Goal: Transaction & Acquisition: Purchase product/service

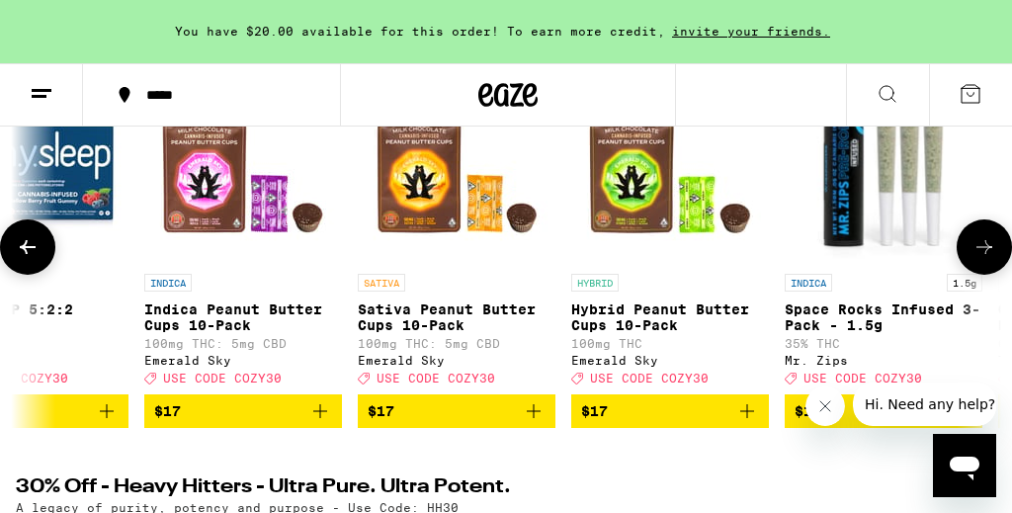
scroll to position [343, 0]
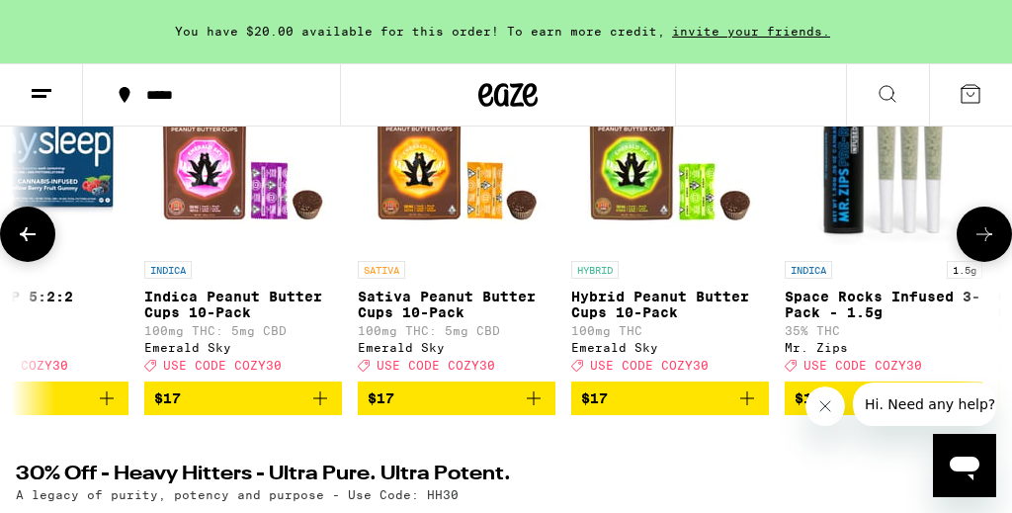
click at [535, 409] on icon "Add to bag" at bounding box center [534, 399] width 24 height 24
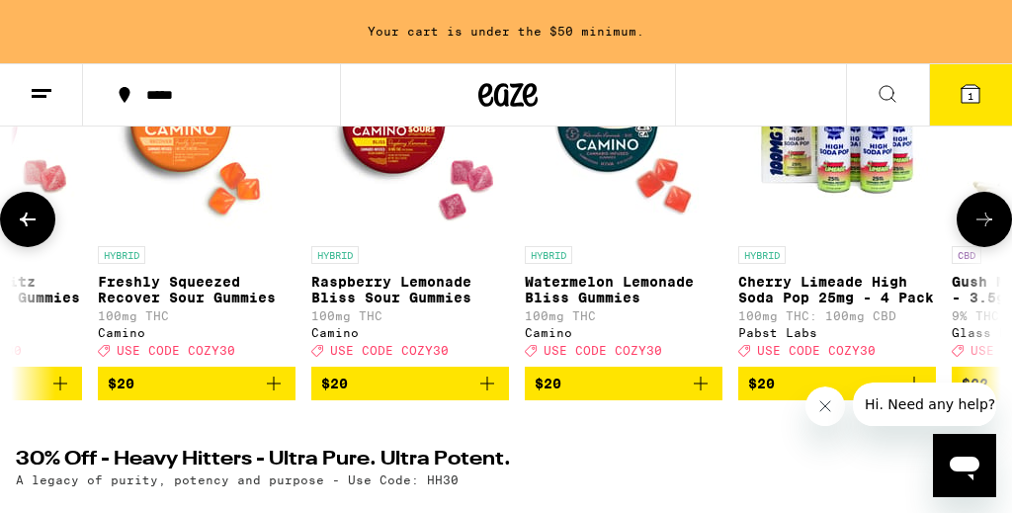
scroll to position [366, 0]
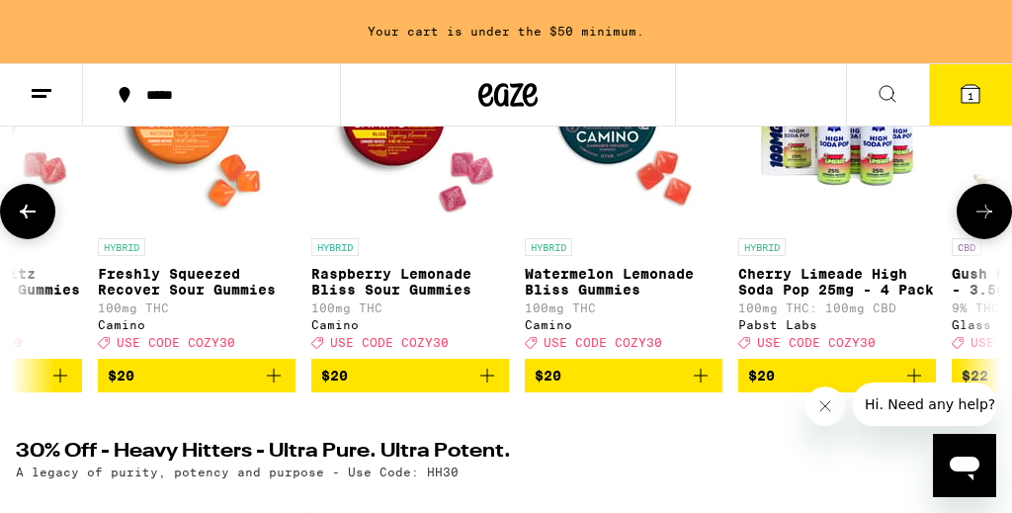
click at [483, 388] on icon "Add to bag" at bounding box center [487, 376] width 24 height 24
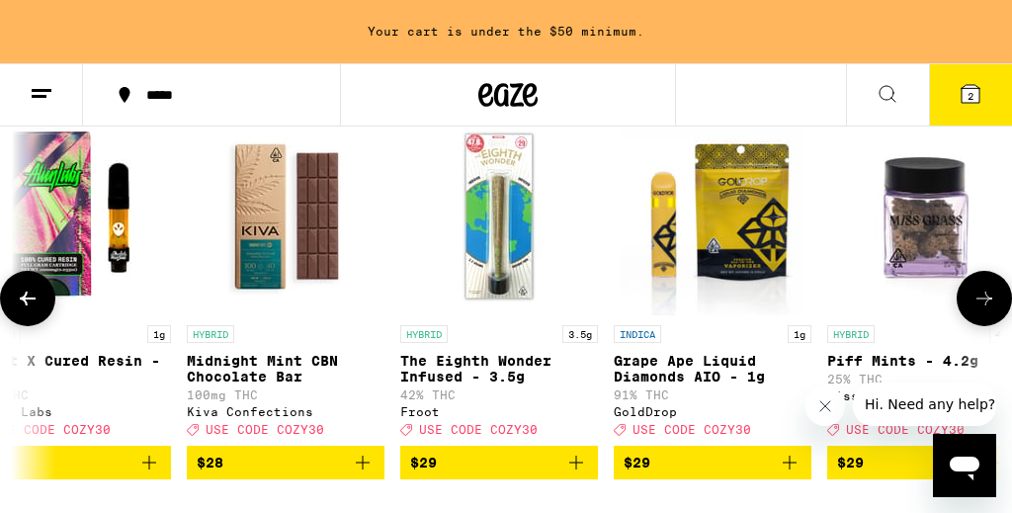
scroll to position [328, 0]
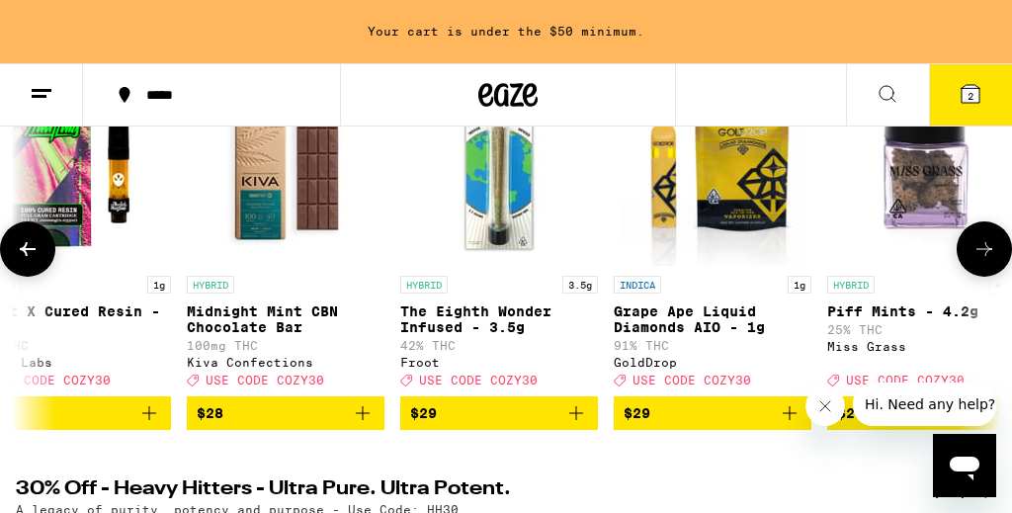
click at [362, 425] on icon "Add to bag" at bounding box center [363, 413] width 24 height 24
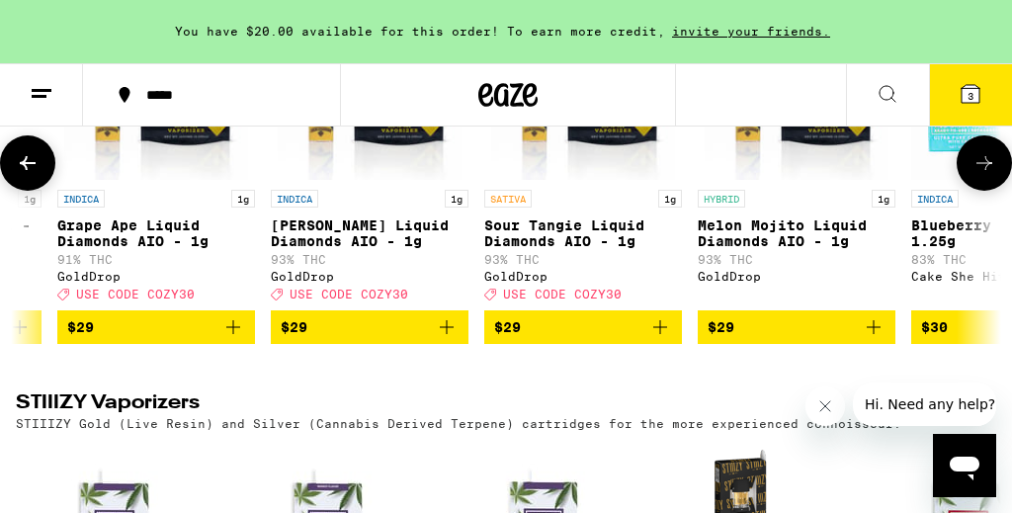
scroll to position [4000, 0]
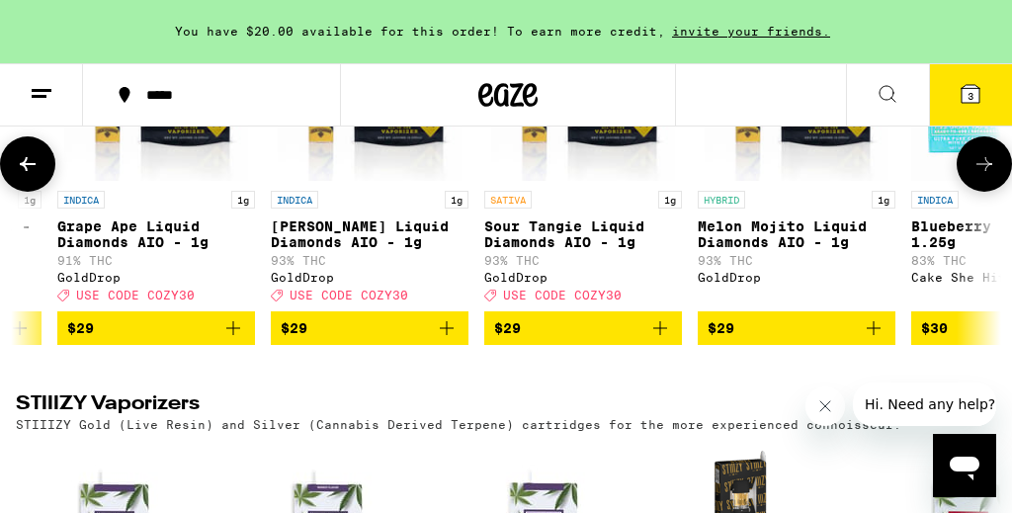
click at [653, 340] on icon "Add to bag" at bounding box center [660, 328] width 24 height 24
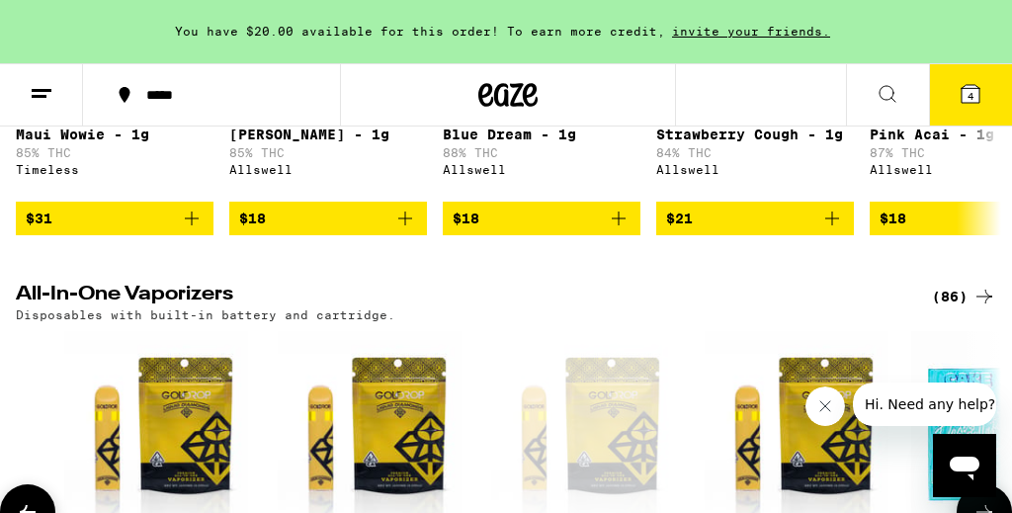
scroll to position [3650, 0]
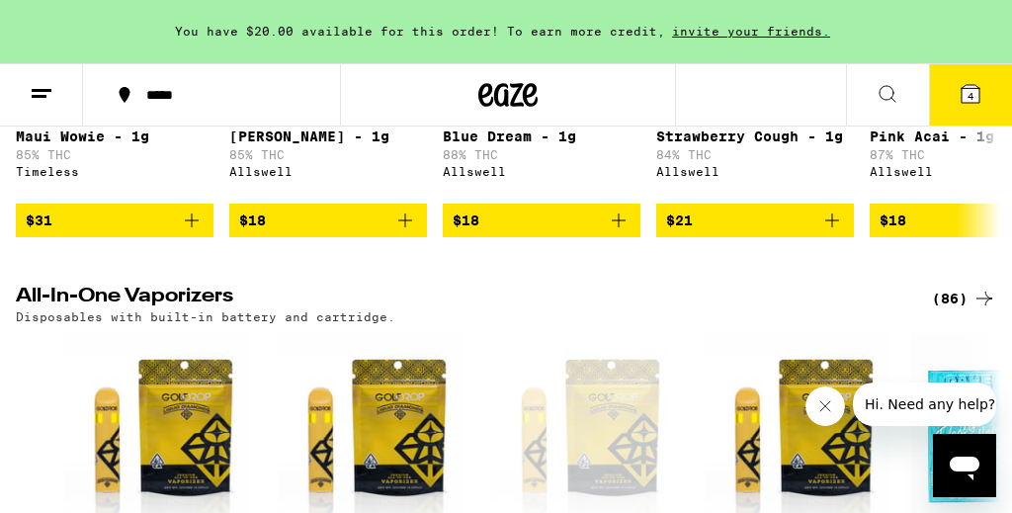
click at [955, 100] on button "4" at bounding box center [970, 94] width 83 height 61
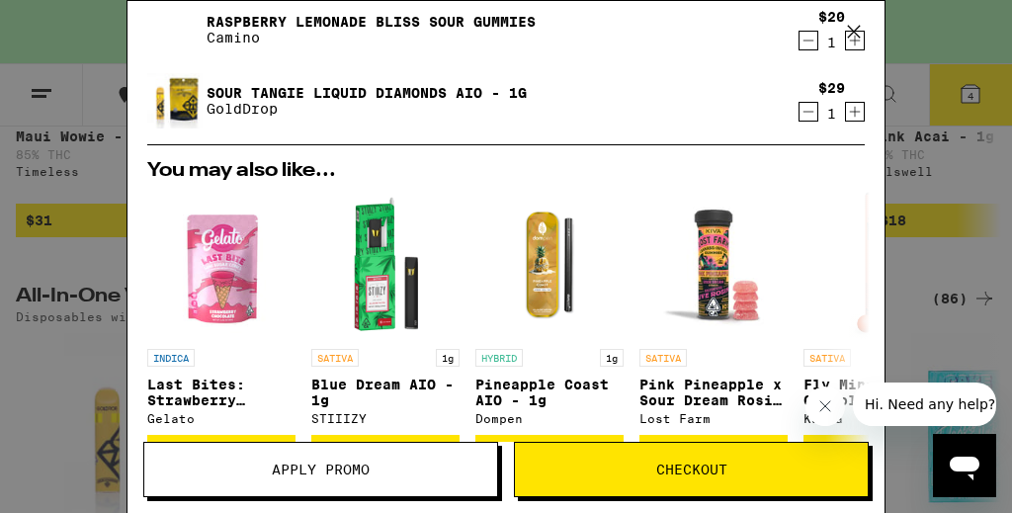
scroll to position [279, 0]
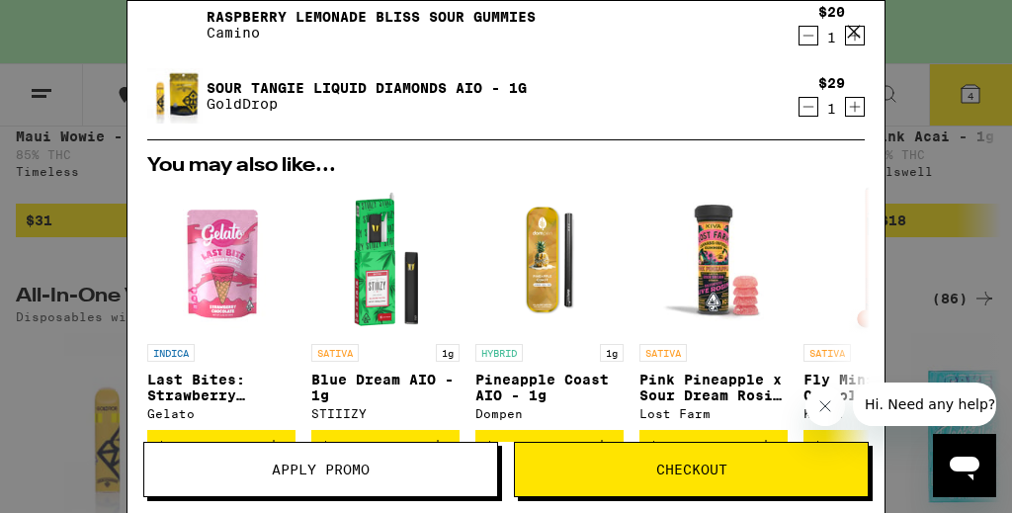
click at [402, 463] on span "Apply Promo" at bounding box center [320, 470] width 353 height 14
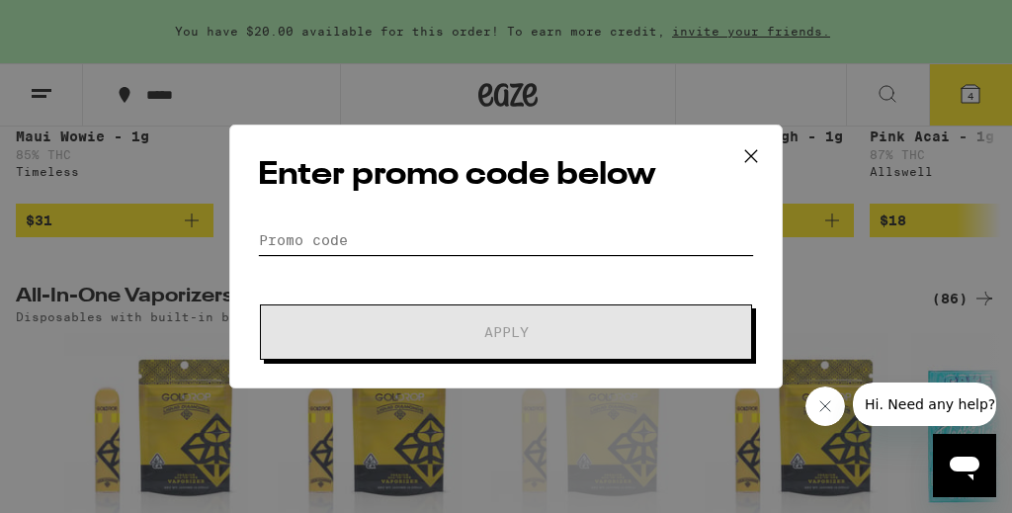
click at [409, 239] on input "Promo Code" at bounding box center [506, 240] width 496 height 30
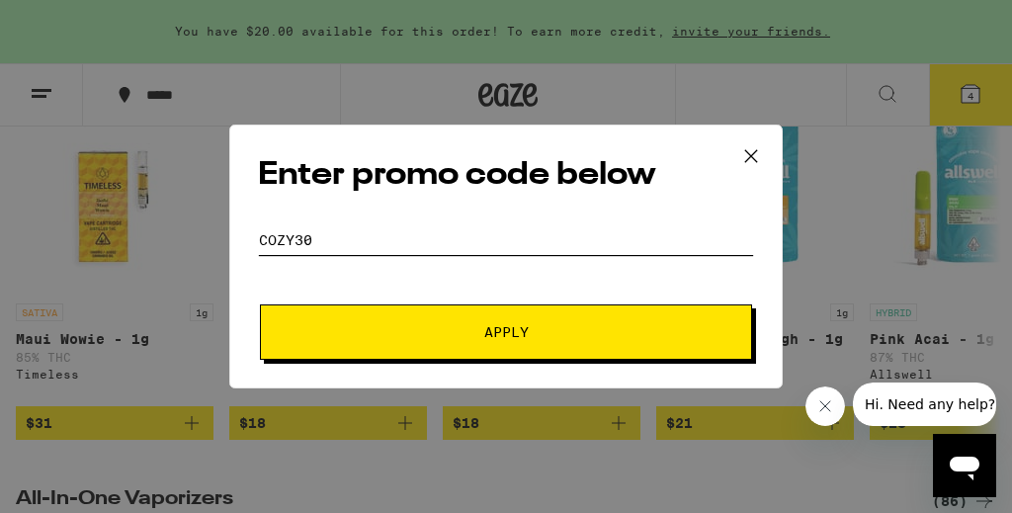
type input "COZY30"
click at [411, 312] on button "Apply" at bounding box center [506, 331] width 492 height 55
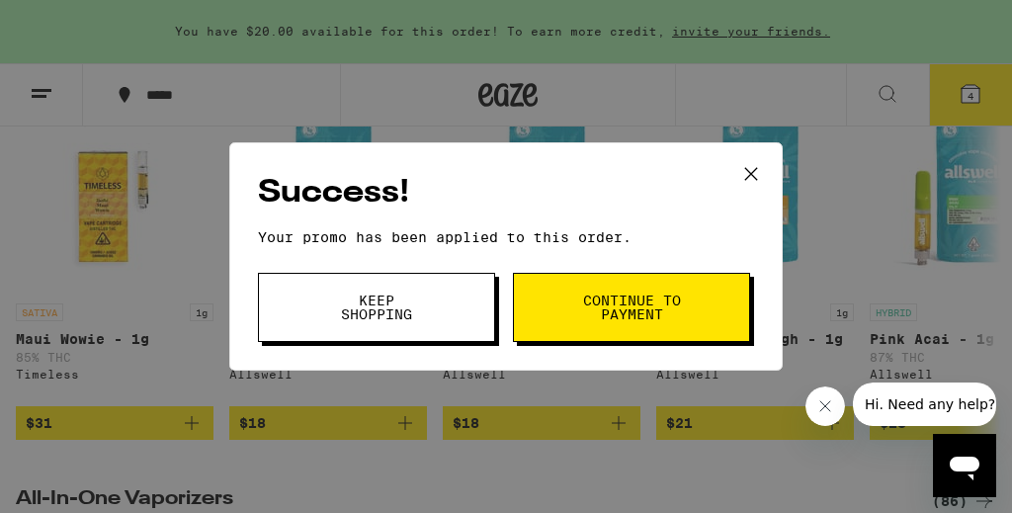
click at [747, 182] on icon at bounding box center [751, 174] width 30 height 30
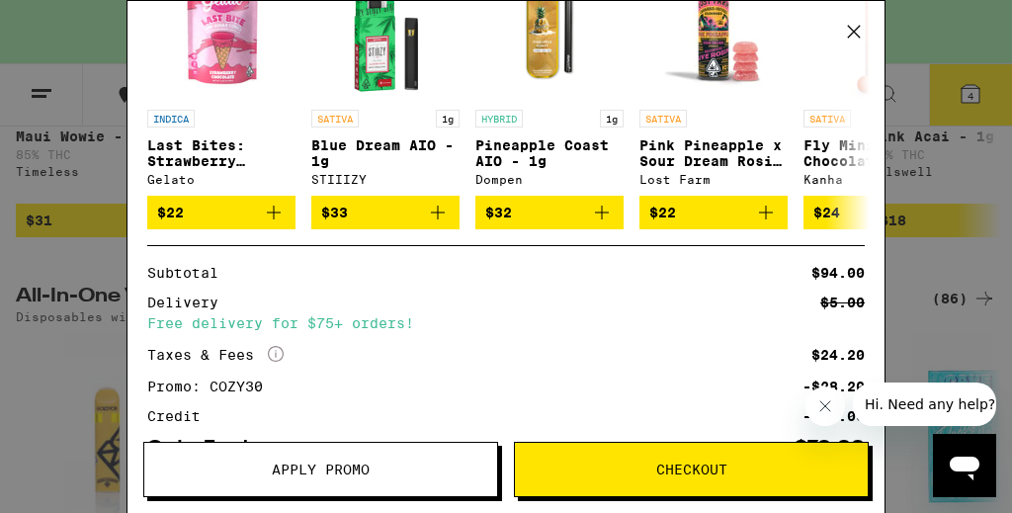
scroll to position [465, 0]
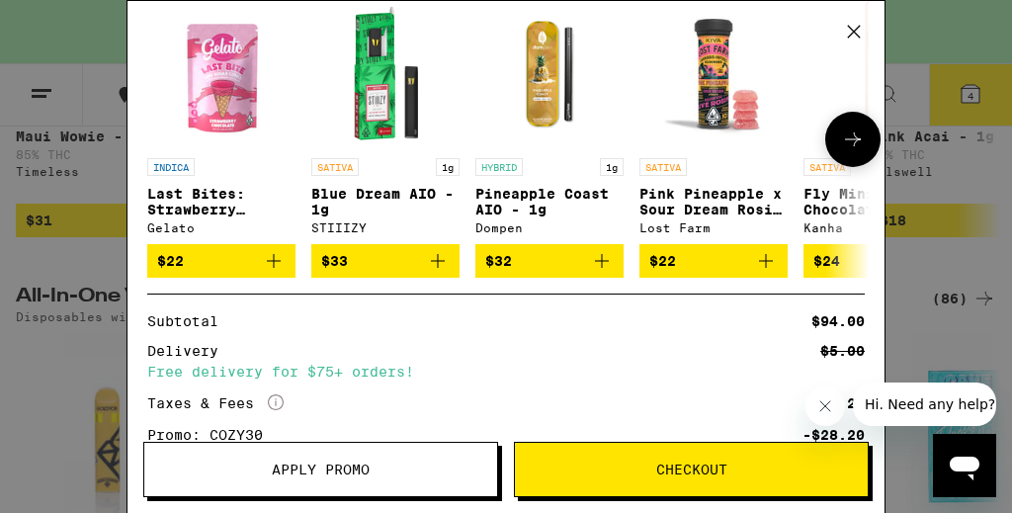
click at [271, 268] on icon "Add to bag" at bounding box center [274, 261] width 14 height 14
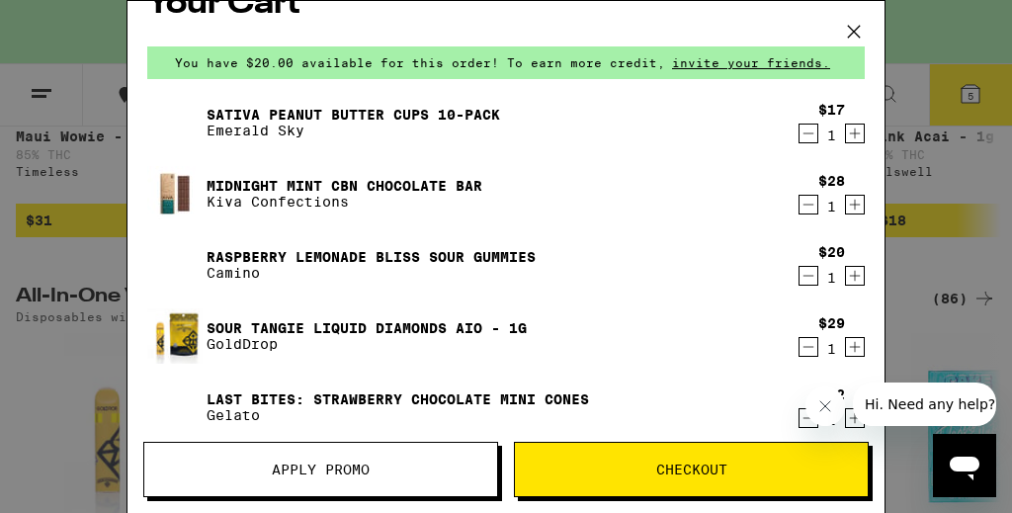
scroll to position [34, 0]
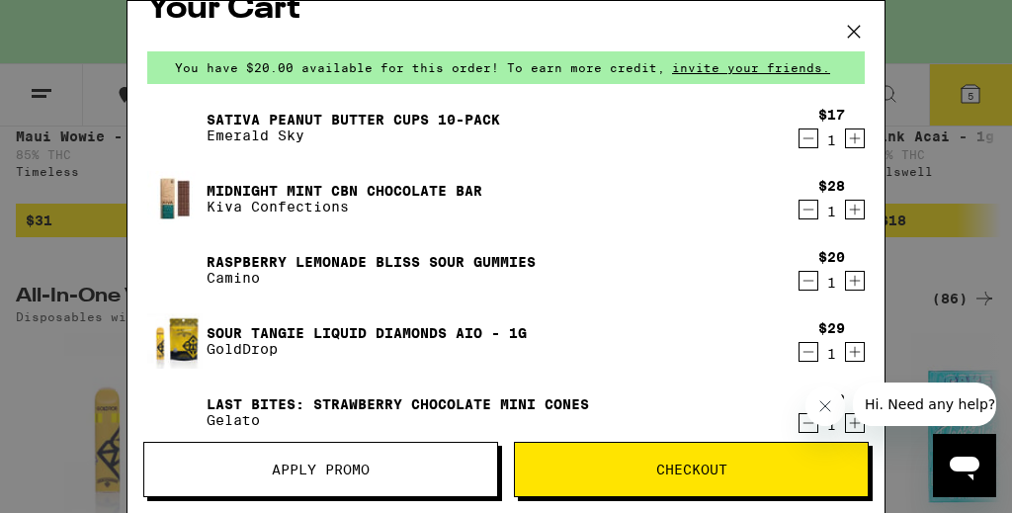
click at [813, 215] on icon "Decrement" at bounding box center [809, 210] width 18 height 24
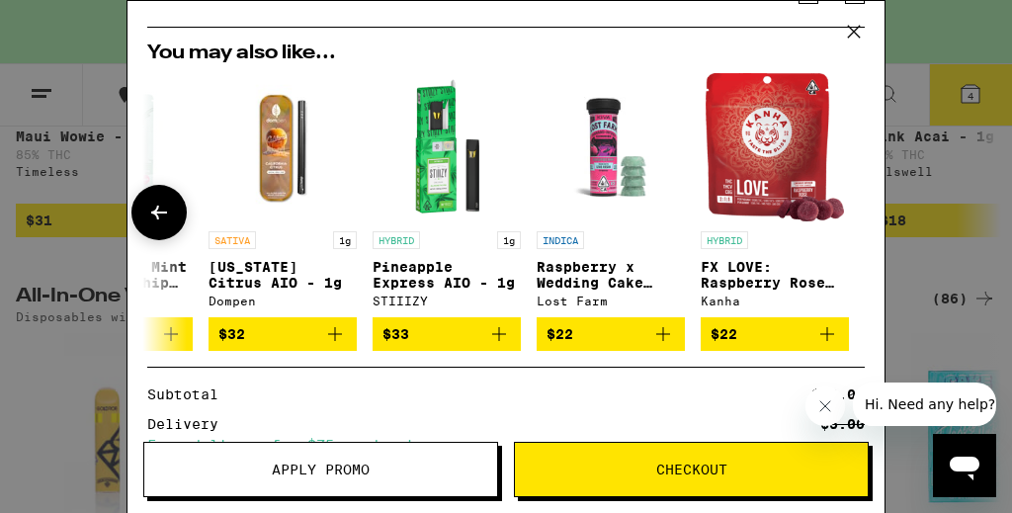
scroll to position [0, 923]
click at [852, 37] on icon at bounding box center [854, 32] width 30 height 30
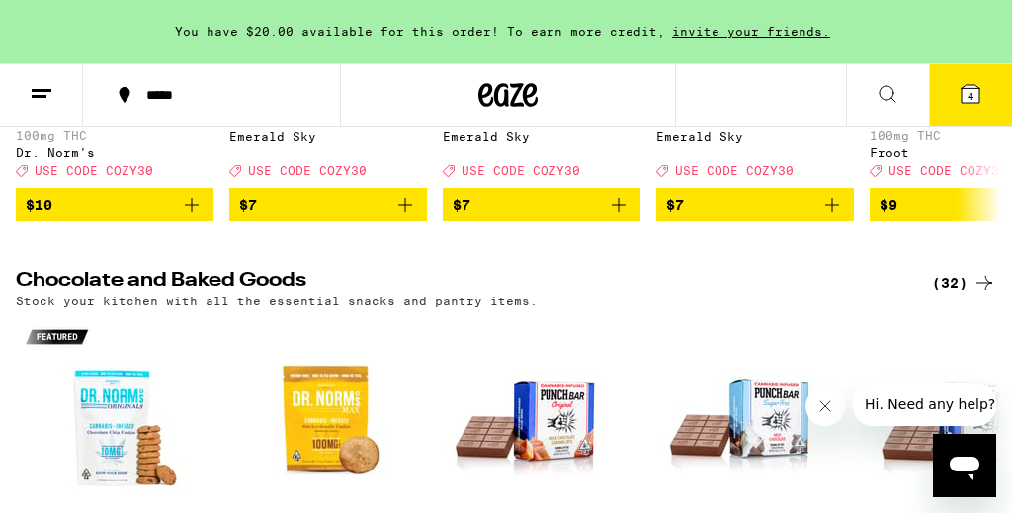
click at [623, 216] on icon "Add to bag" at bounding box center [619, 205] width 24 height 24
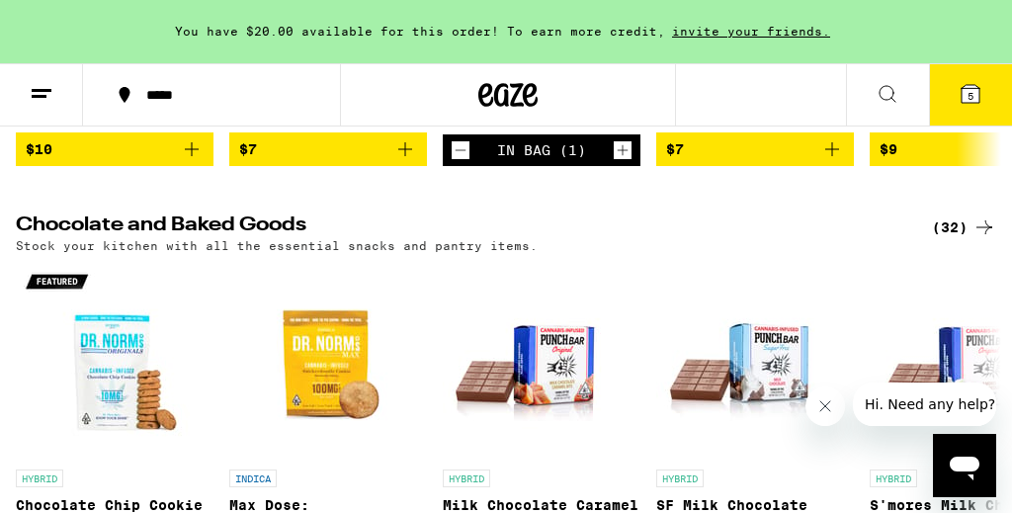
scroll to position [7097, 0]
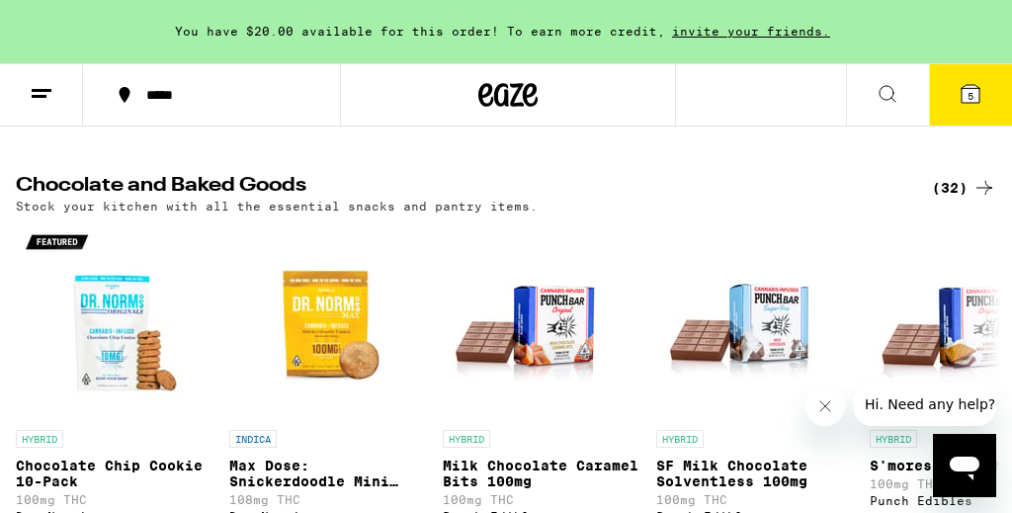
click at [831, 122] on icon "Add to bag" at bounding box center [832, 110] width 24 height 24
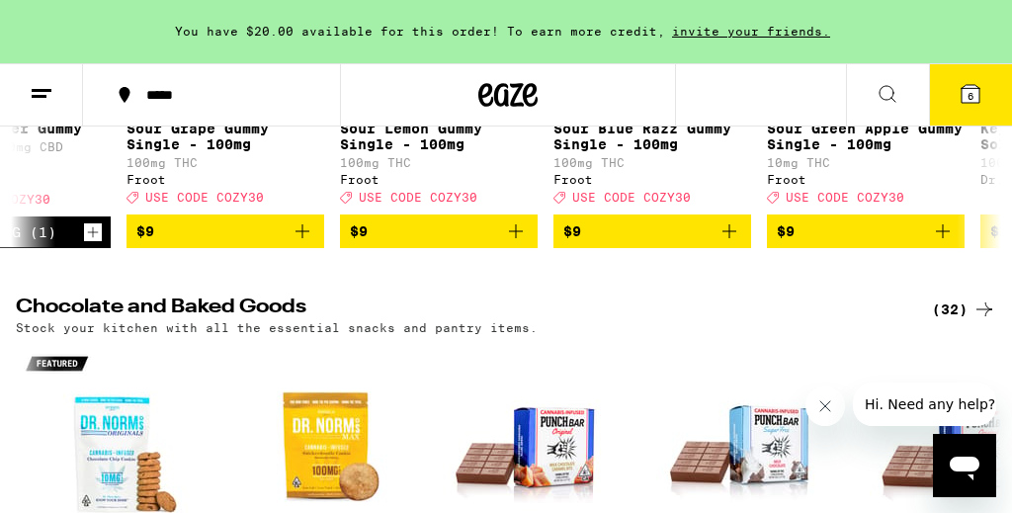
scroll to position [0, 744]
click at [981, 91] on icon at bounding box center [971, 94] width 24 height 24
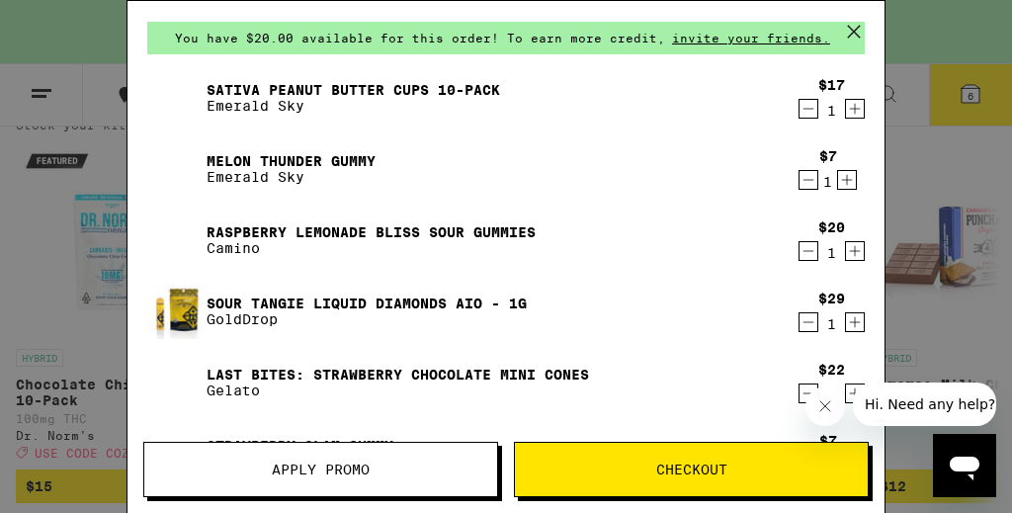
scroll to position [25, 0]
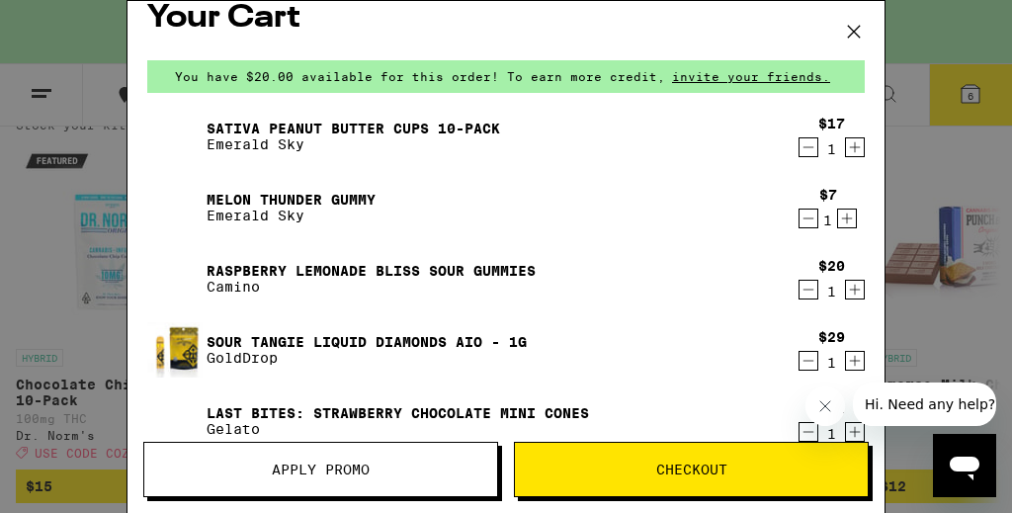
click at [847, 39] on icon at bounding box center [854, 32] width 30 height 30
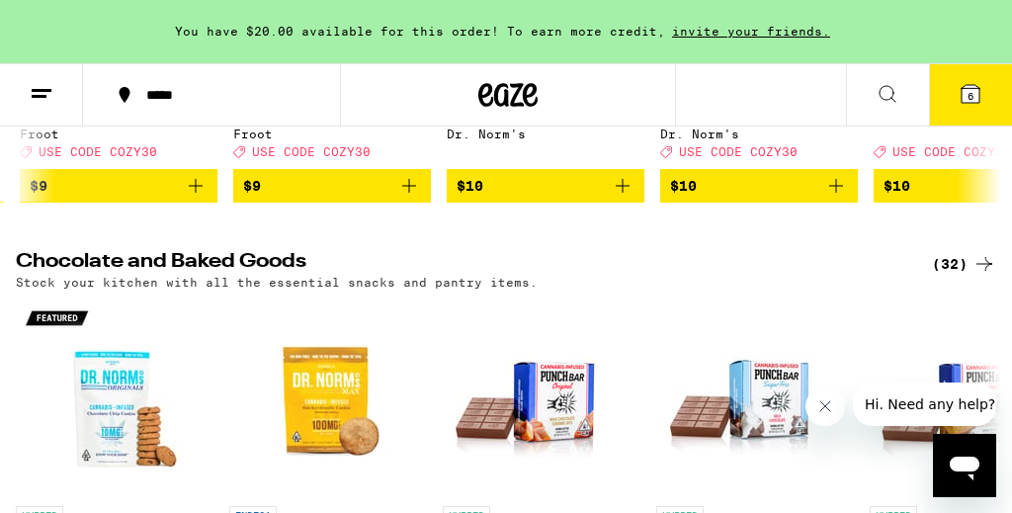
scroll to position [7041, 0]
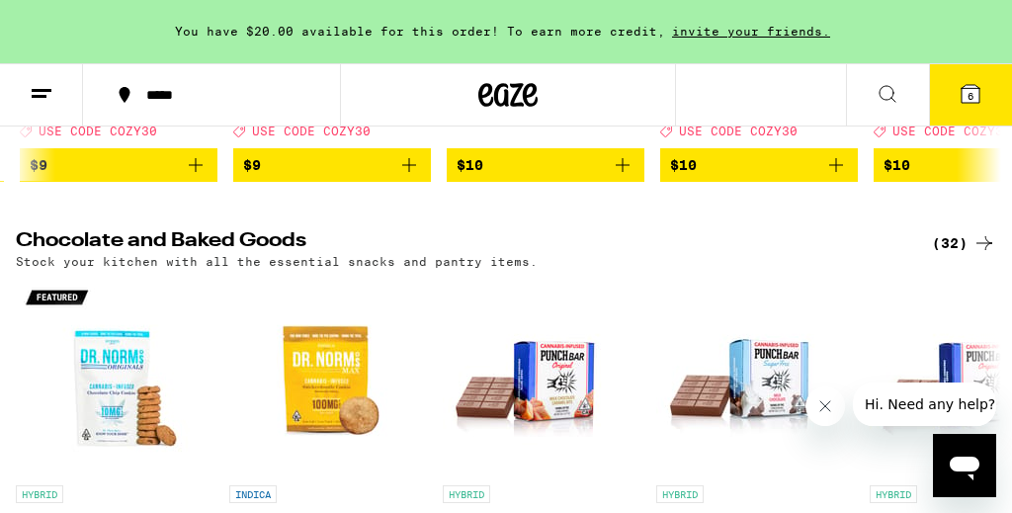
click at [620, 177] on icon "Add to bag" at bounding box center [623, 165] width 24 height 24
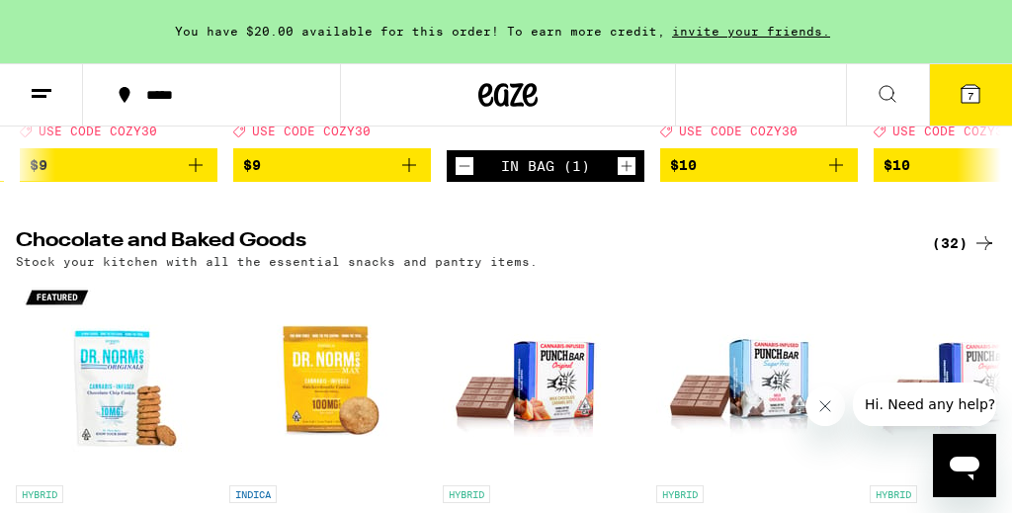
click at [964, 94] on icon at bounding box center [971, 94] width 18 height 18
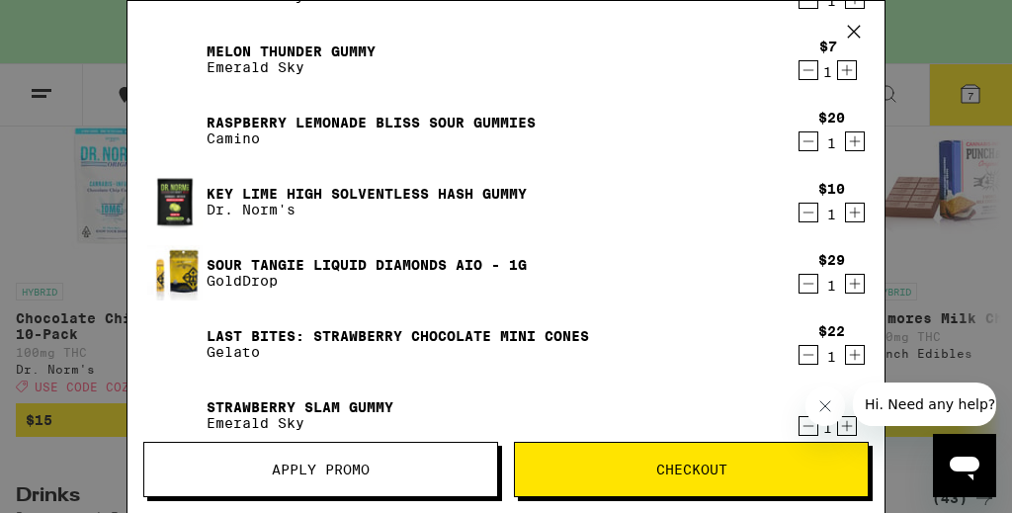
scroll to position [125, 0]
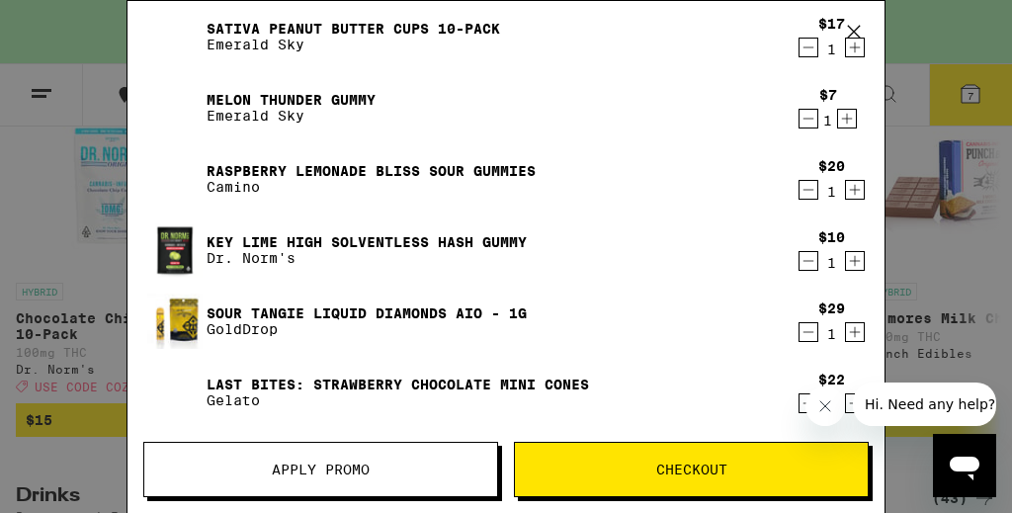
click at [811, 120] on icon "Decrement" at bounding box center [809, 119] width 18 height 24
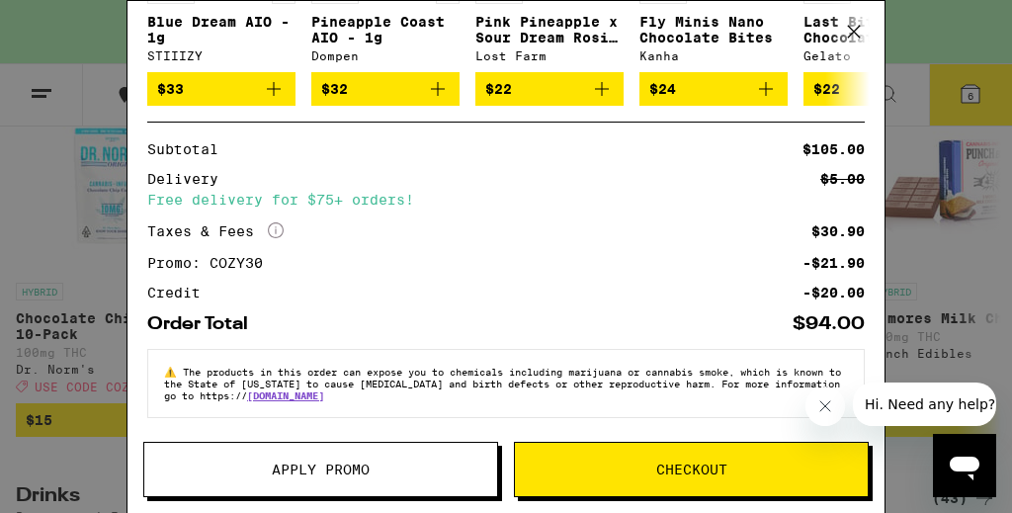
scroll to position [791, 0]
click at [690, 459] on button "Checkout" at bounding box center [691, 469] width 355 height 55
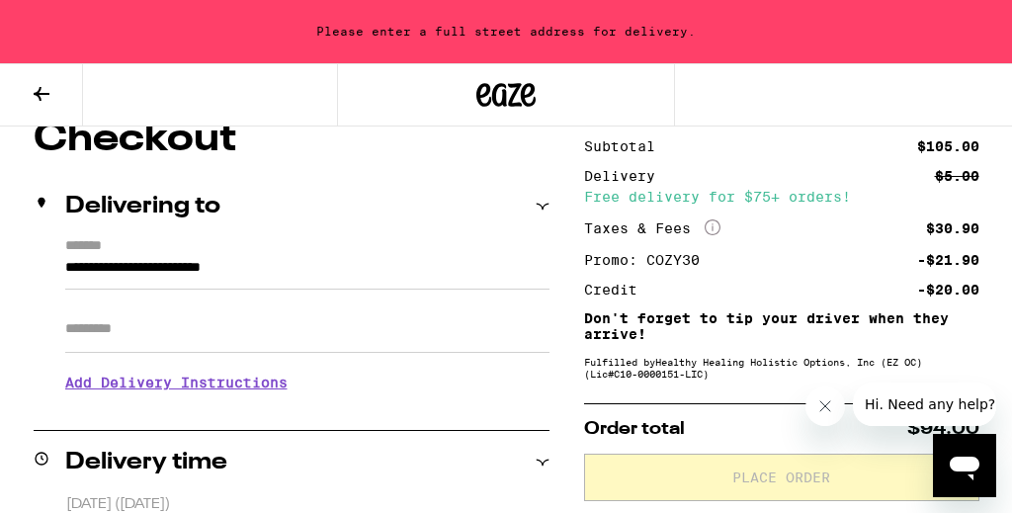
scroll to position [215, 0]
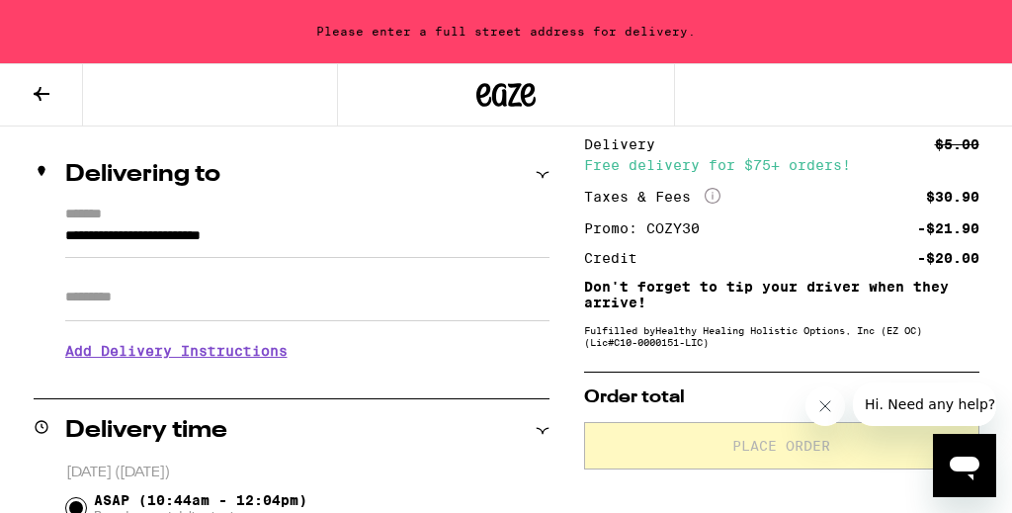
click at [280, 240] on input "**********" at bounding box center [307, 241] width 484 height 34
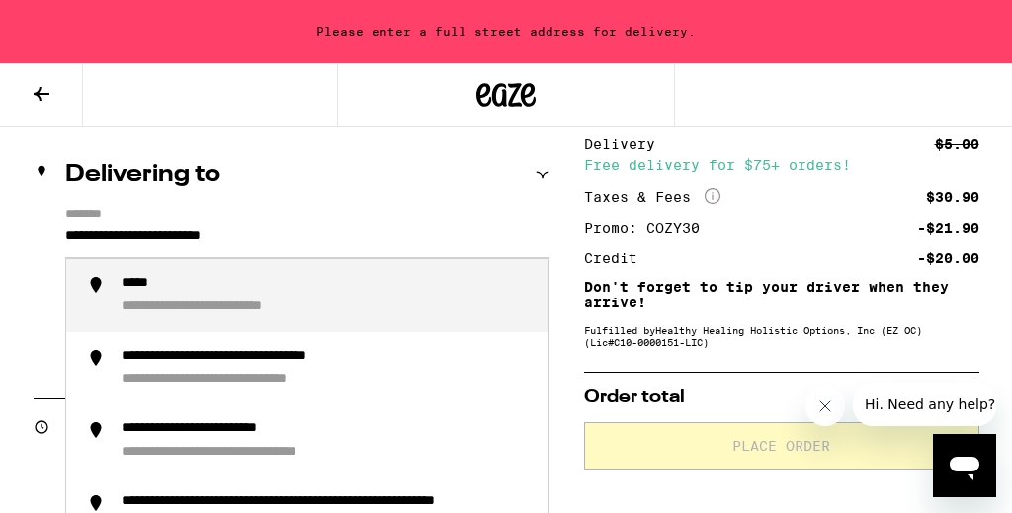
click at [101, 234] on input "**********" at bounding box center [307, 241] width 484 height 34
click at [66, 238] on input "**********" at bounding box center [307, 241] width 484 height 34
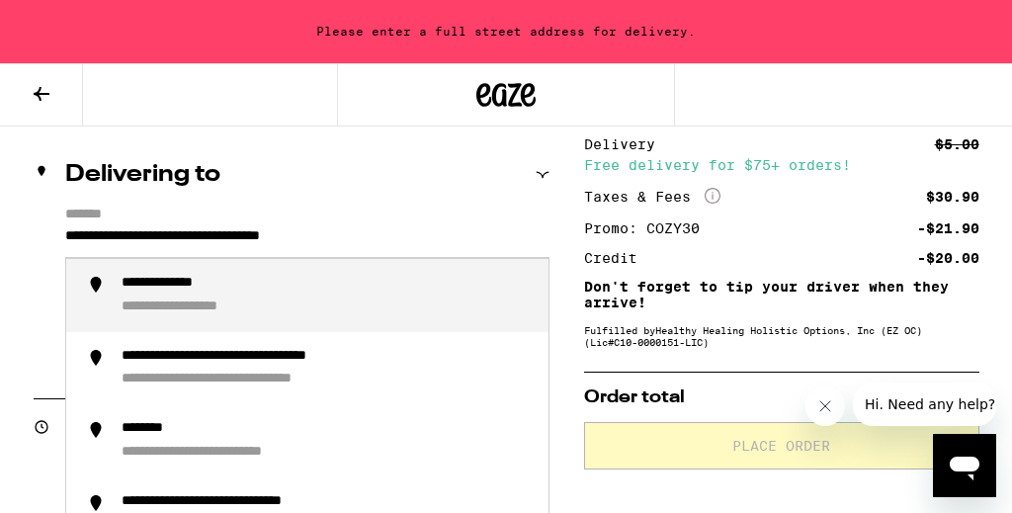
click at [182, 293] on div "**********" at bounding box center [185, 284] width 126 height 18
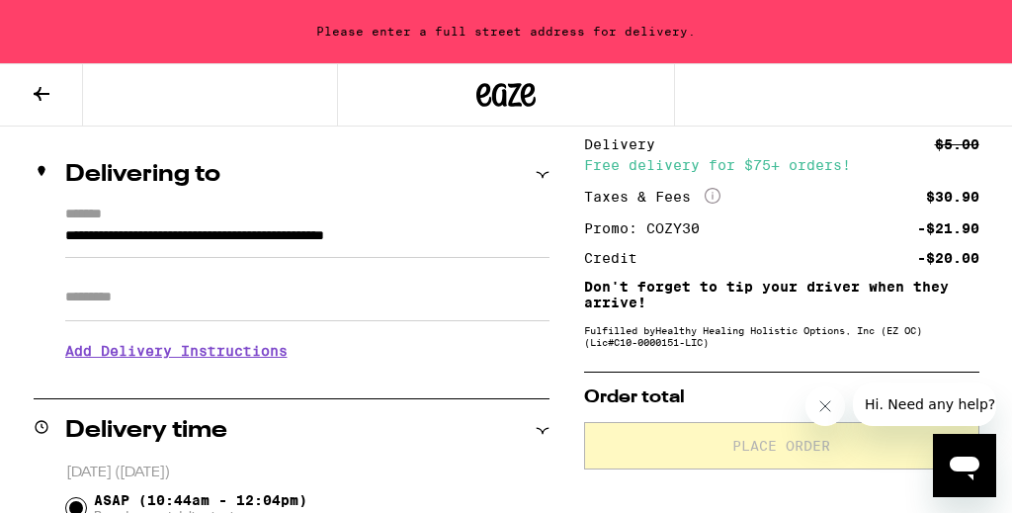
type input "**********"
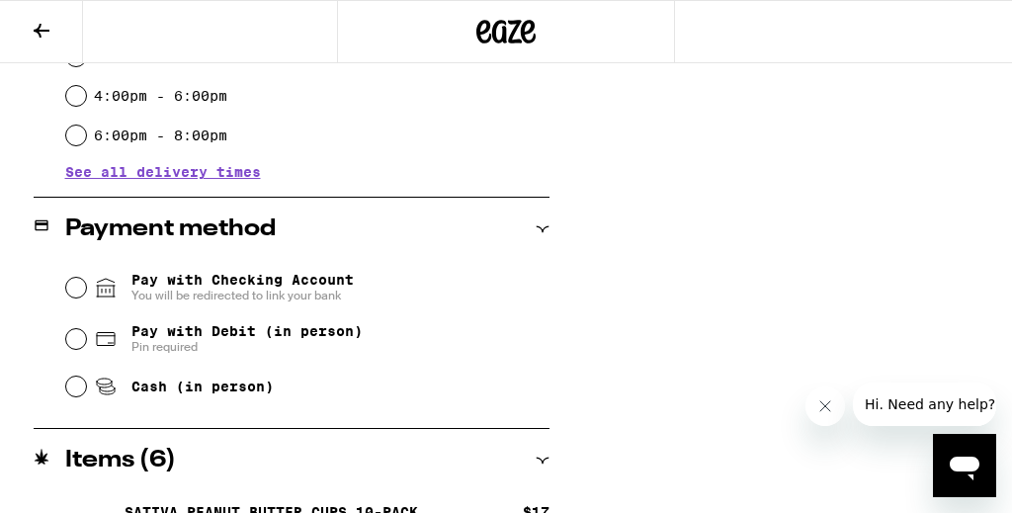
scroll to position [688, 0]
click at [70, 388] on input "Cash (in person)" at bounding box center [76, 387] width 20 height 20
radio input "true"
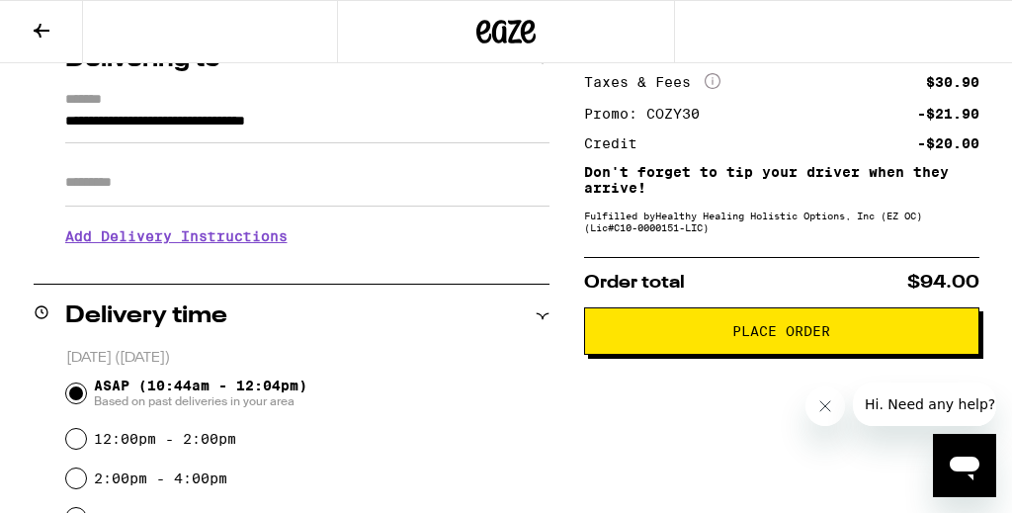
scroll to position [261, 0]
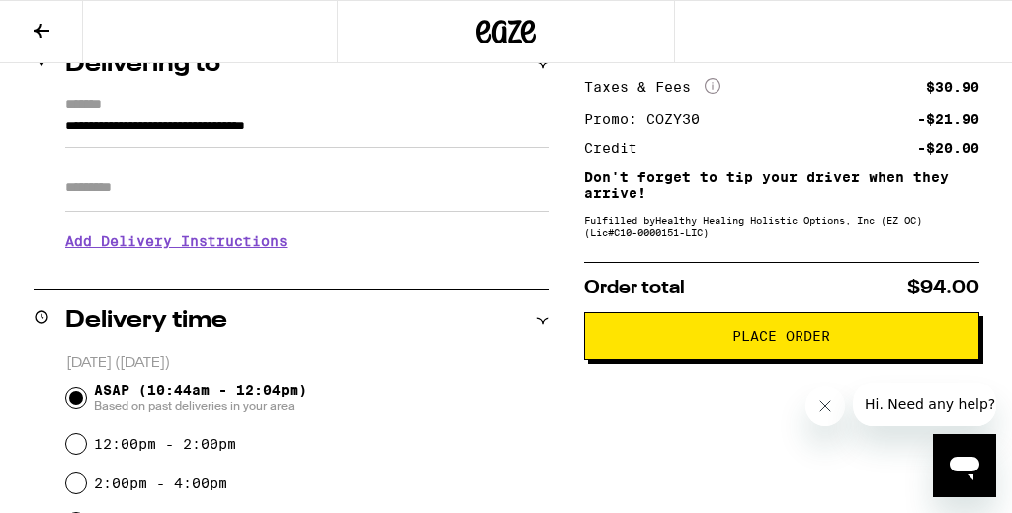
click at [676, 335] on button "Place Order" at bounding box center [781, 335] width 395 height 47
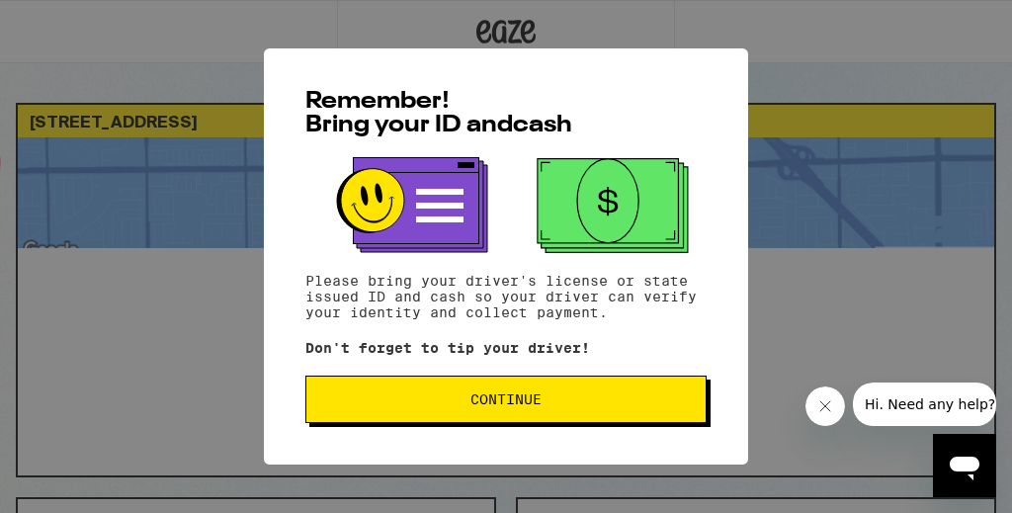
click at [474, 392] on button "Continue" at bounding box center [505, 399] width 401 height 47
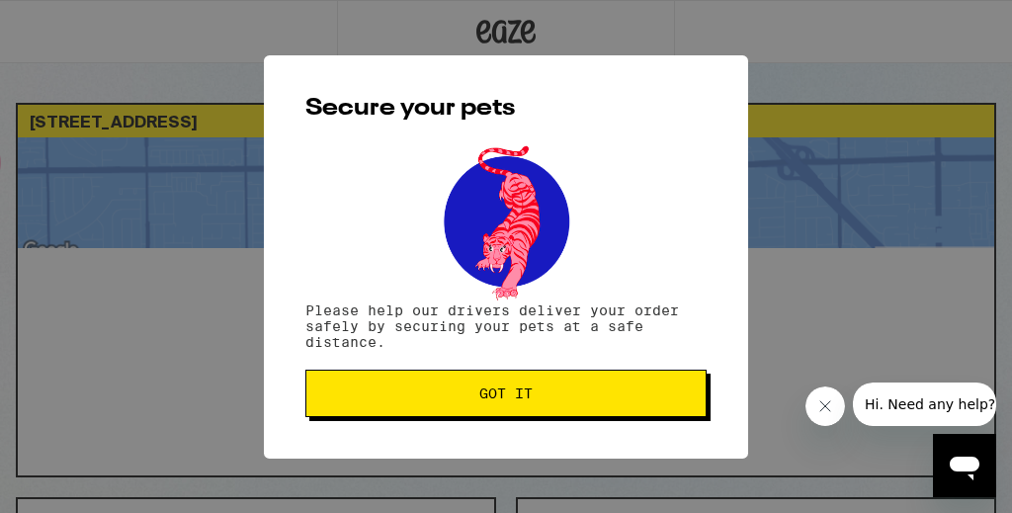
click at [474, 392] on span "Got it" at bounding box center [506, 394] width 368 height 14
